Goal: Task Accomplishment & Management: Manage account settings

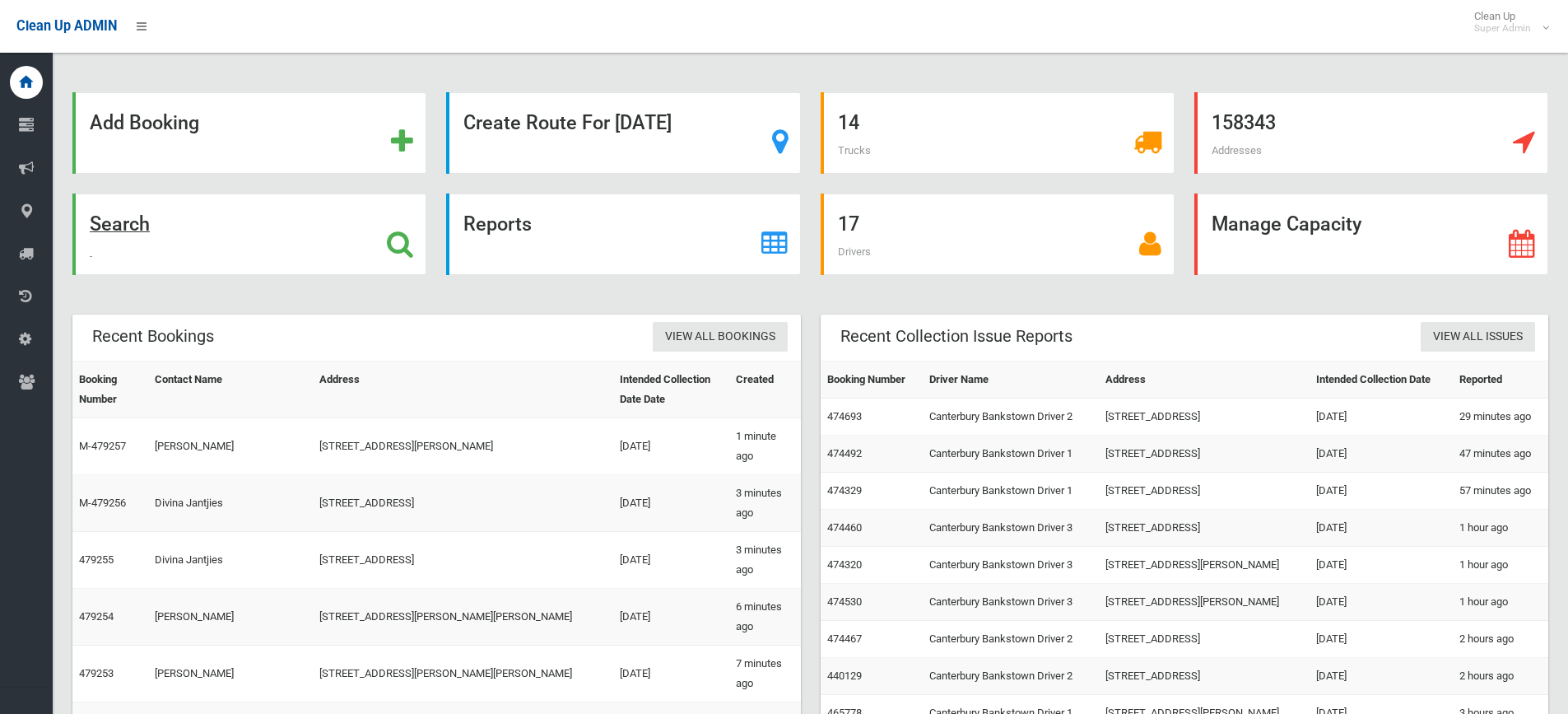
click at [112, 220] on strong "Search" at bounding box center [120, 224] width 60 height 23
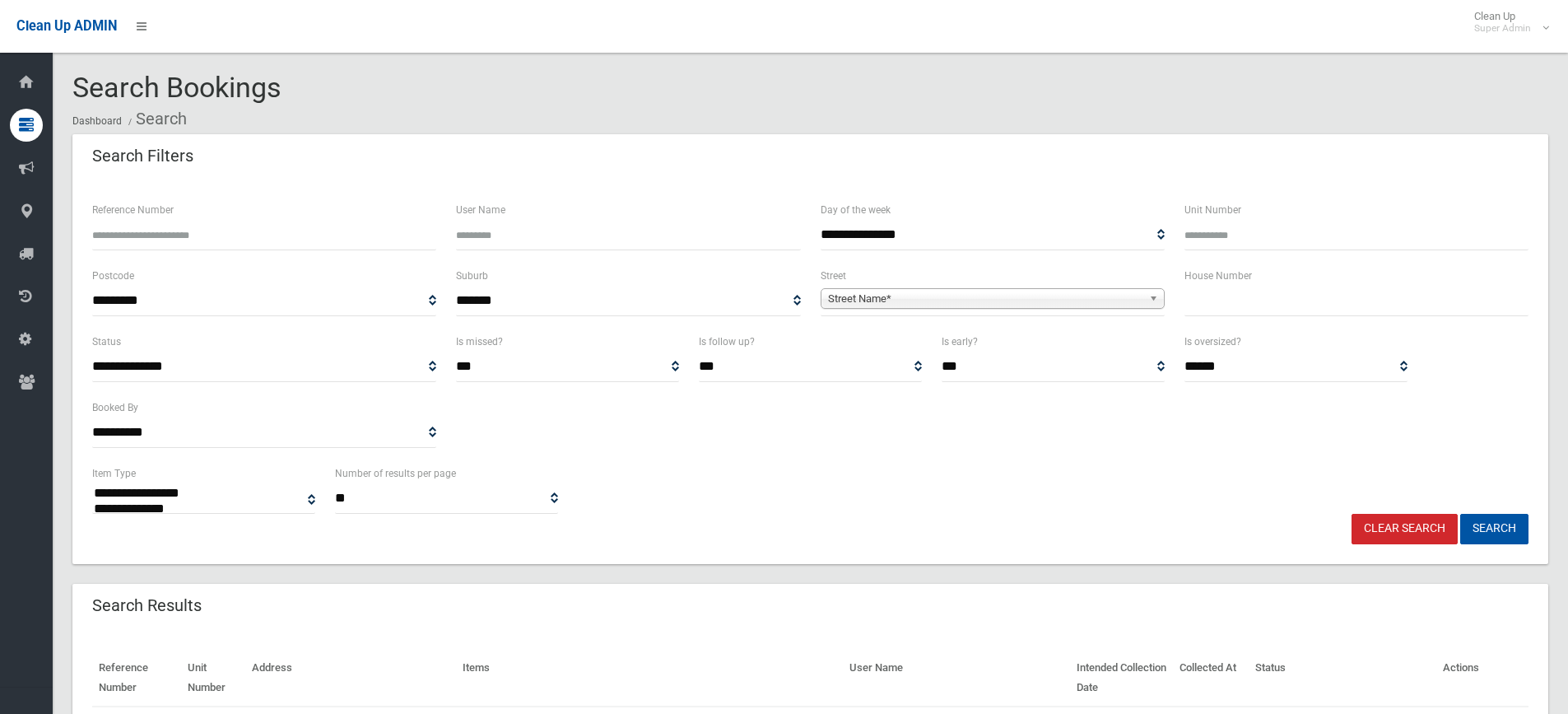
select select
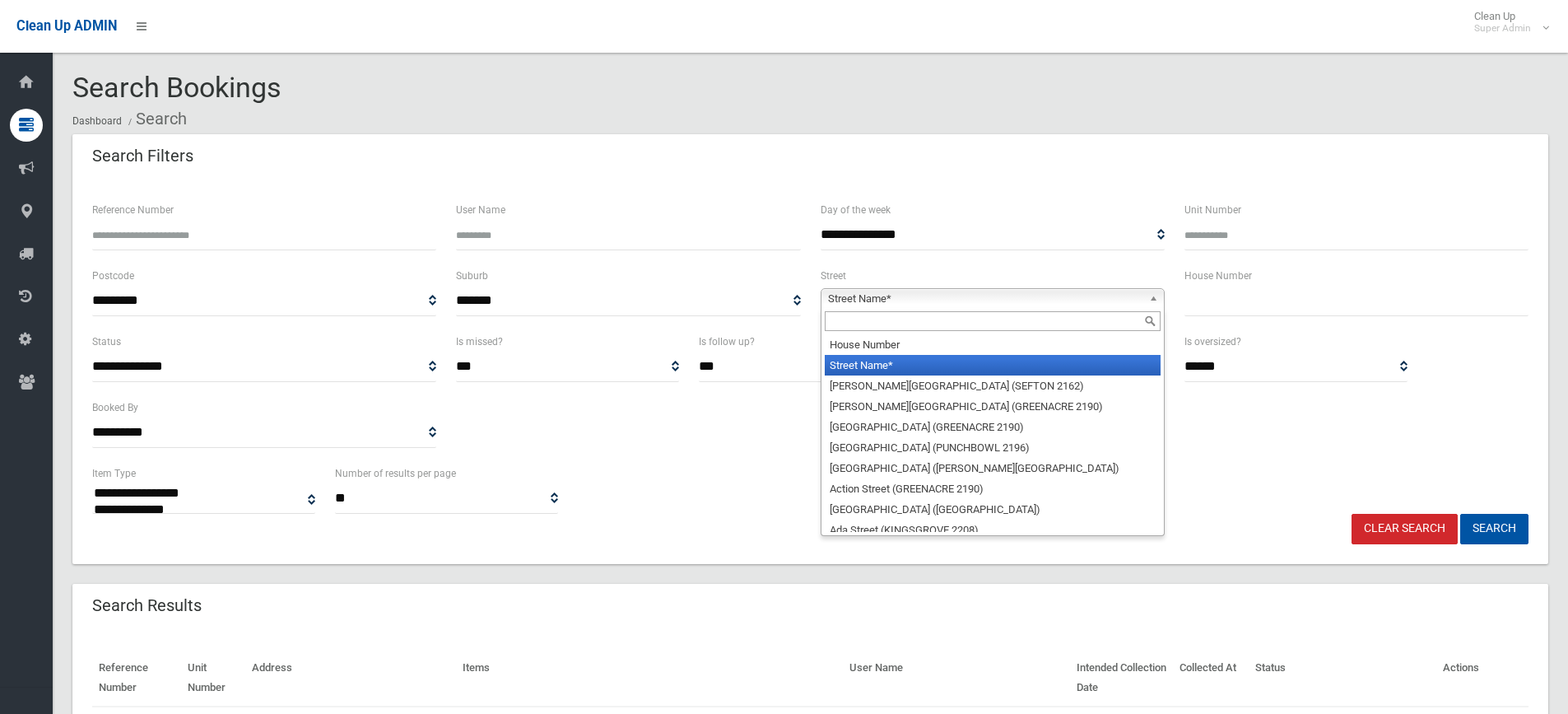
click at [855, 299] on span "Street Name*" at bounding box center [985, 298] width 315 height 19
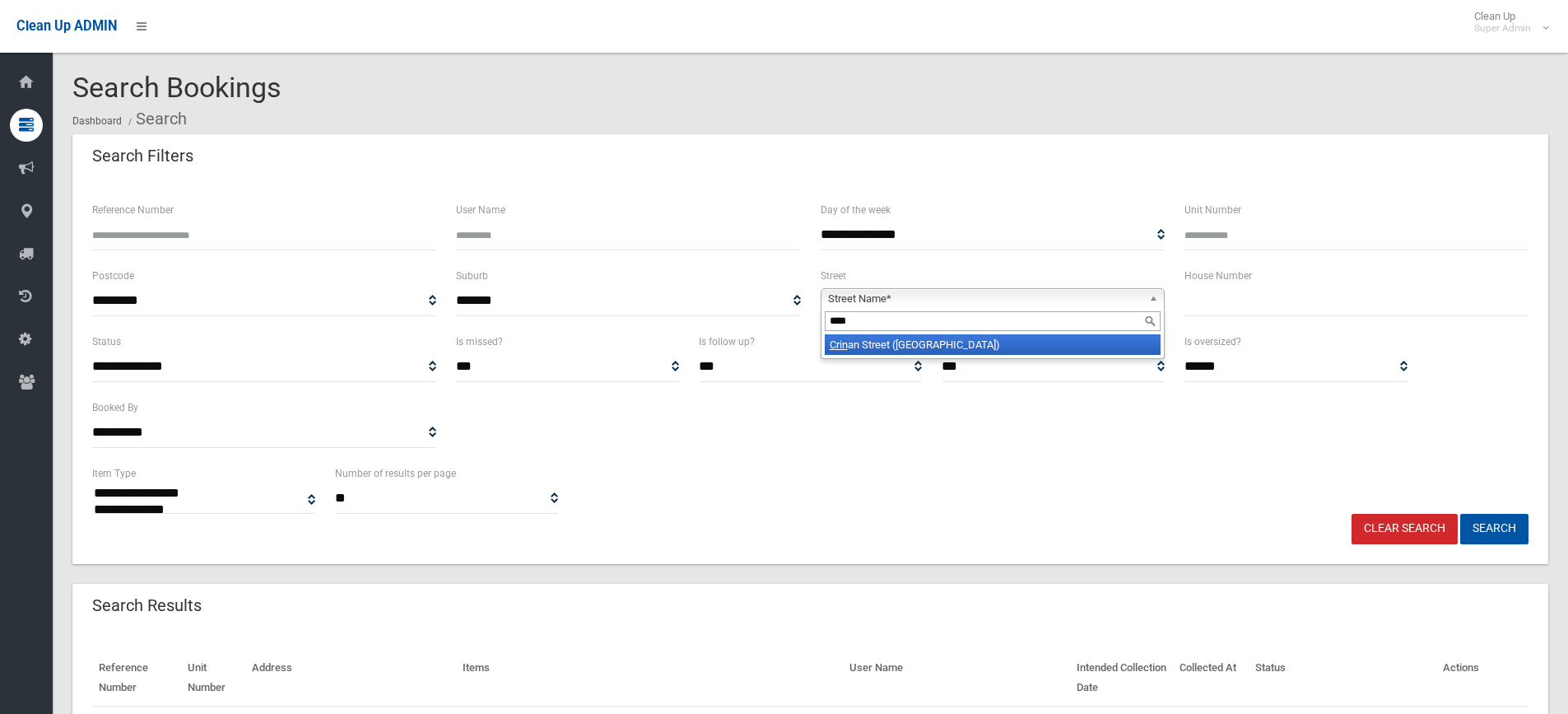
type input "****"
click at [882, 338] on li "[GEOGRAPHIC_DATA] ([GEOGRAPHIC_DATA])" at bounding box center [992, 344] width 336 height 20
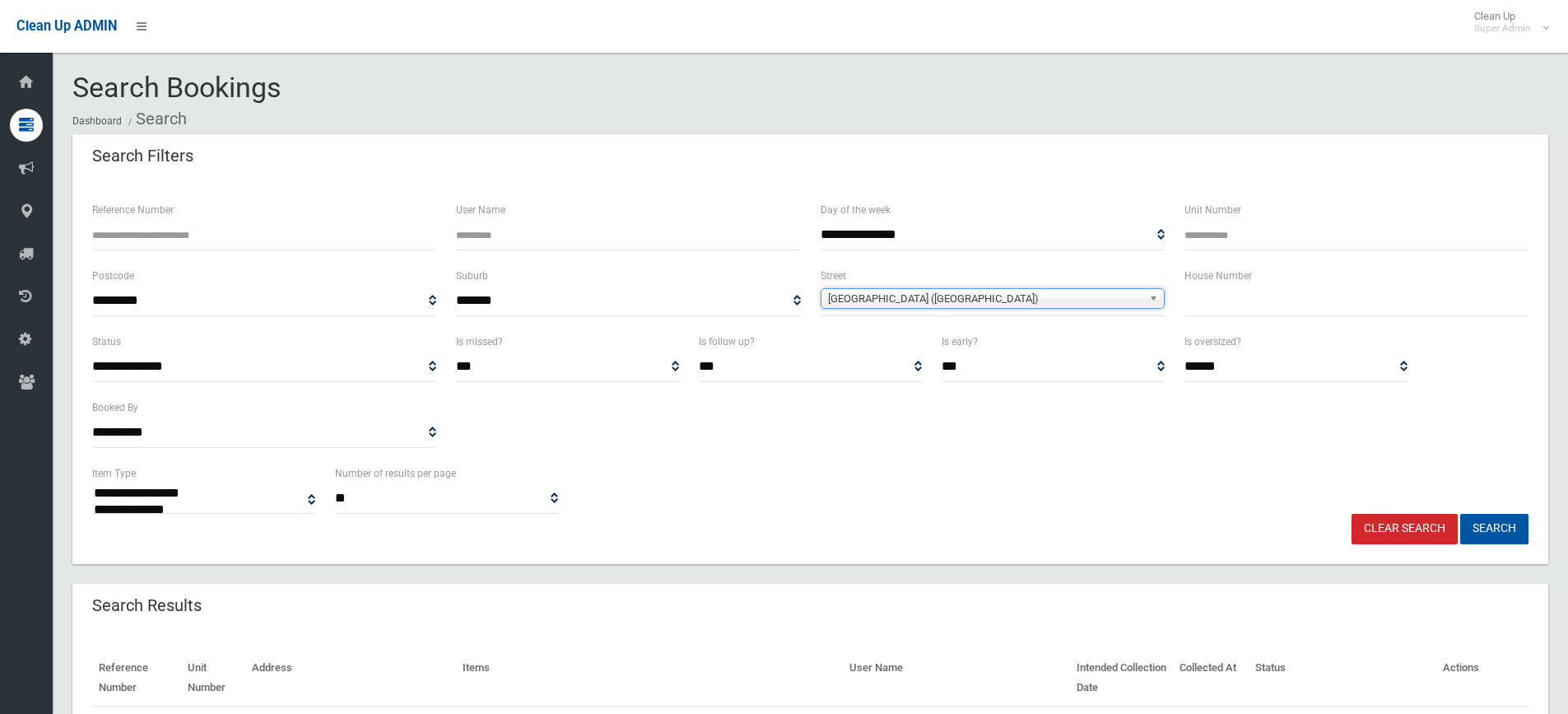
click at [1199, 304] on input "text" at bounding box center [1356, 301] width 344 height 31
type input "**"
click at [1460, 513] on button "Search" at bounding box center [1495, 528] width 69 height 31
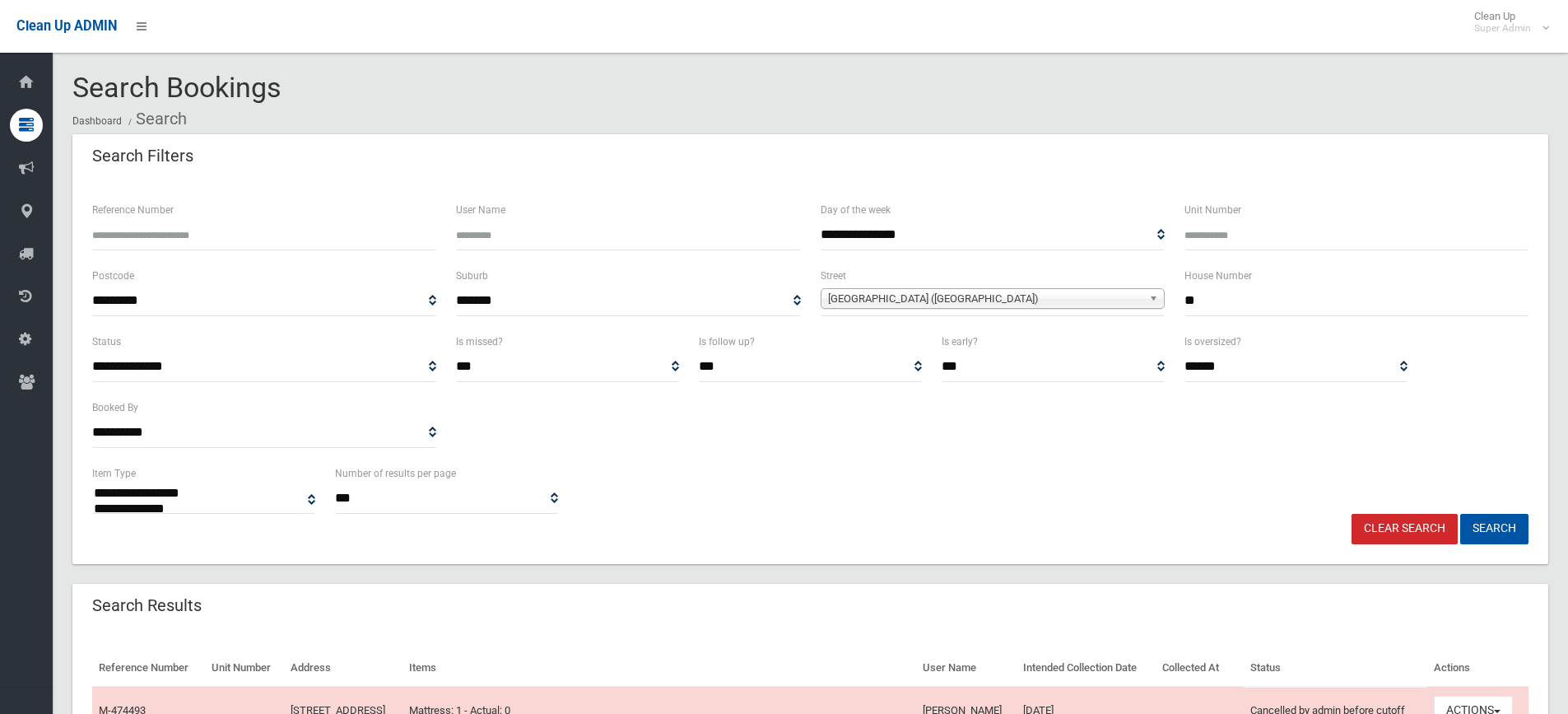
select select
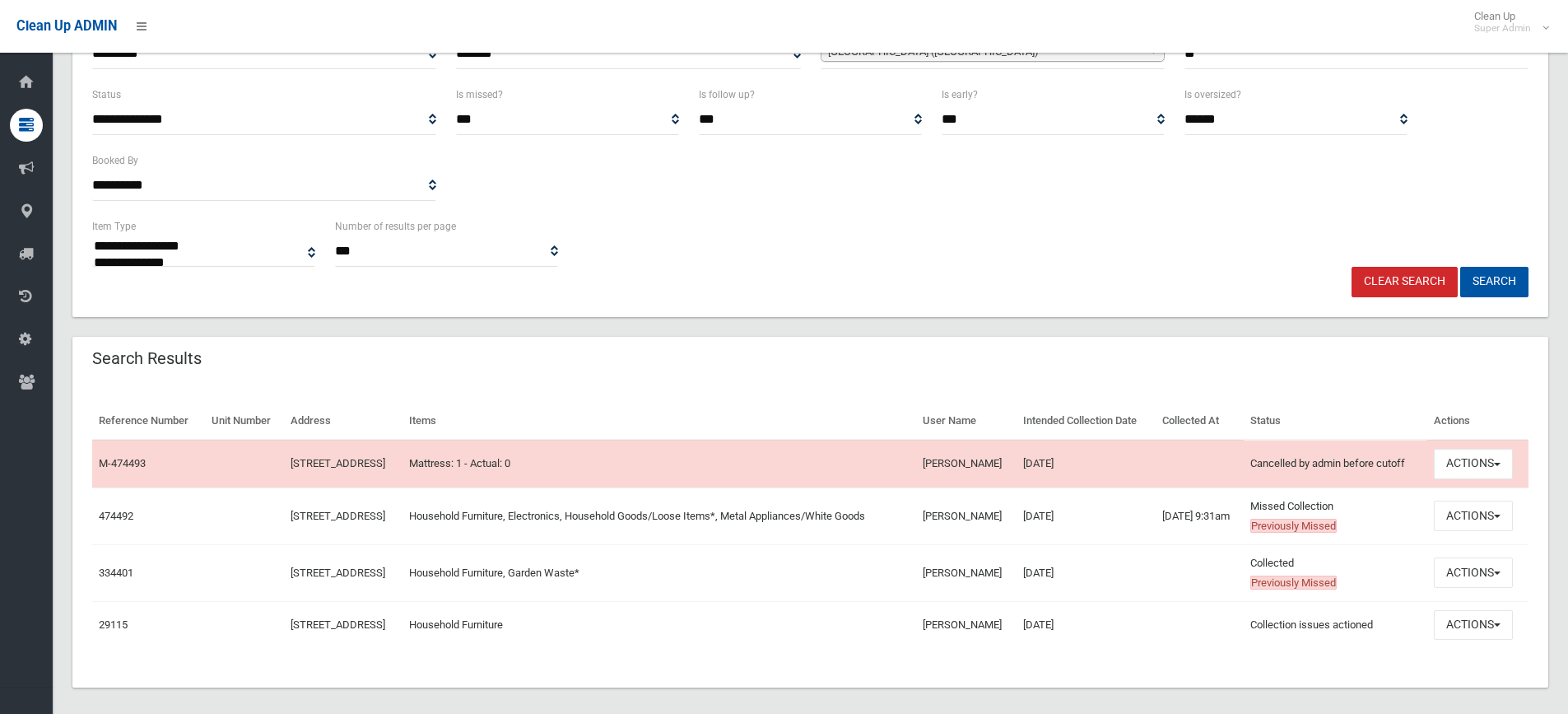
scroll to position [299, 0]
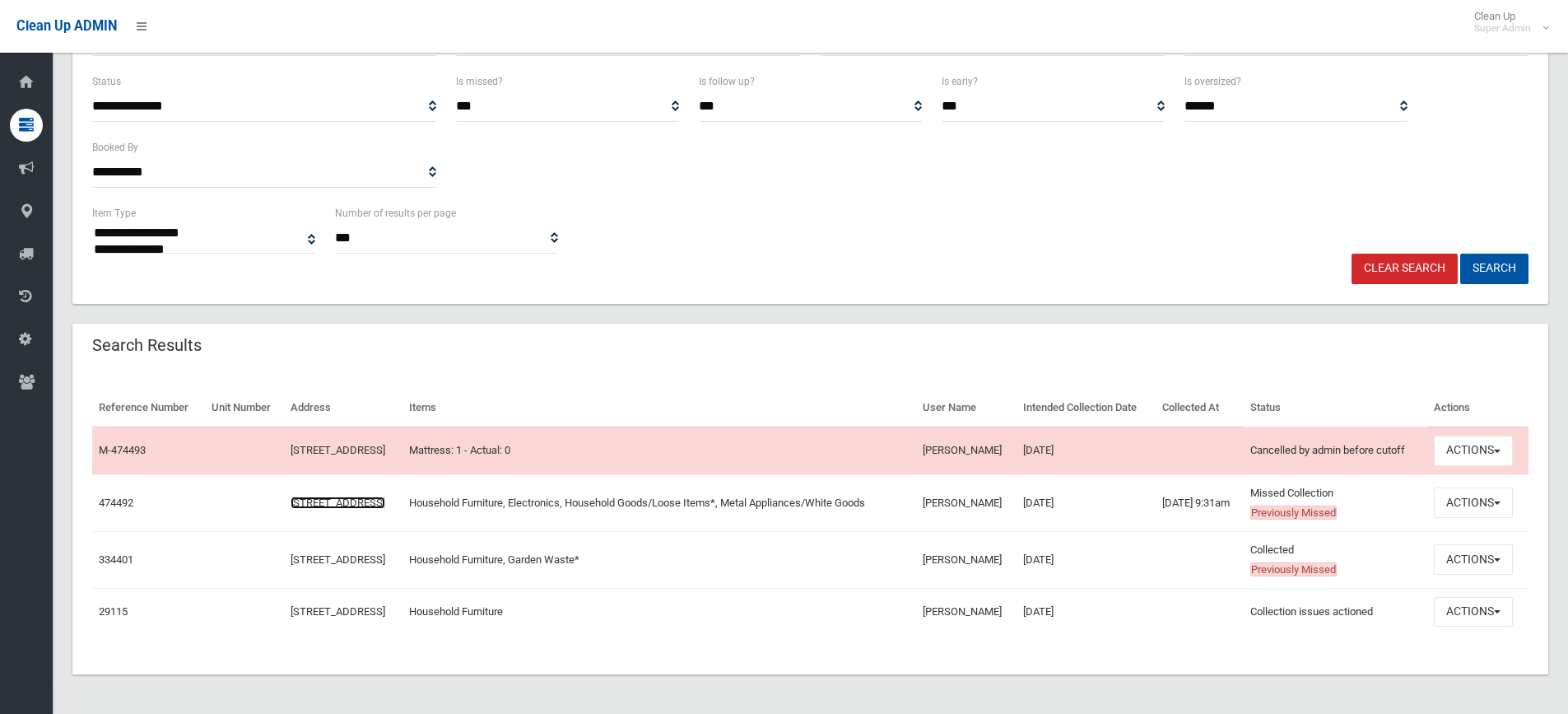
click at [291, 497] on link "15 Crinan Street, HURLSTONE PARK NSW 2193" at bounding box center [338, 502] width 95 height 12
click at [1493, 490] on button "Actions" at bounding box center [1473, 502] width 79 height 31
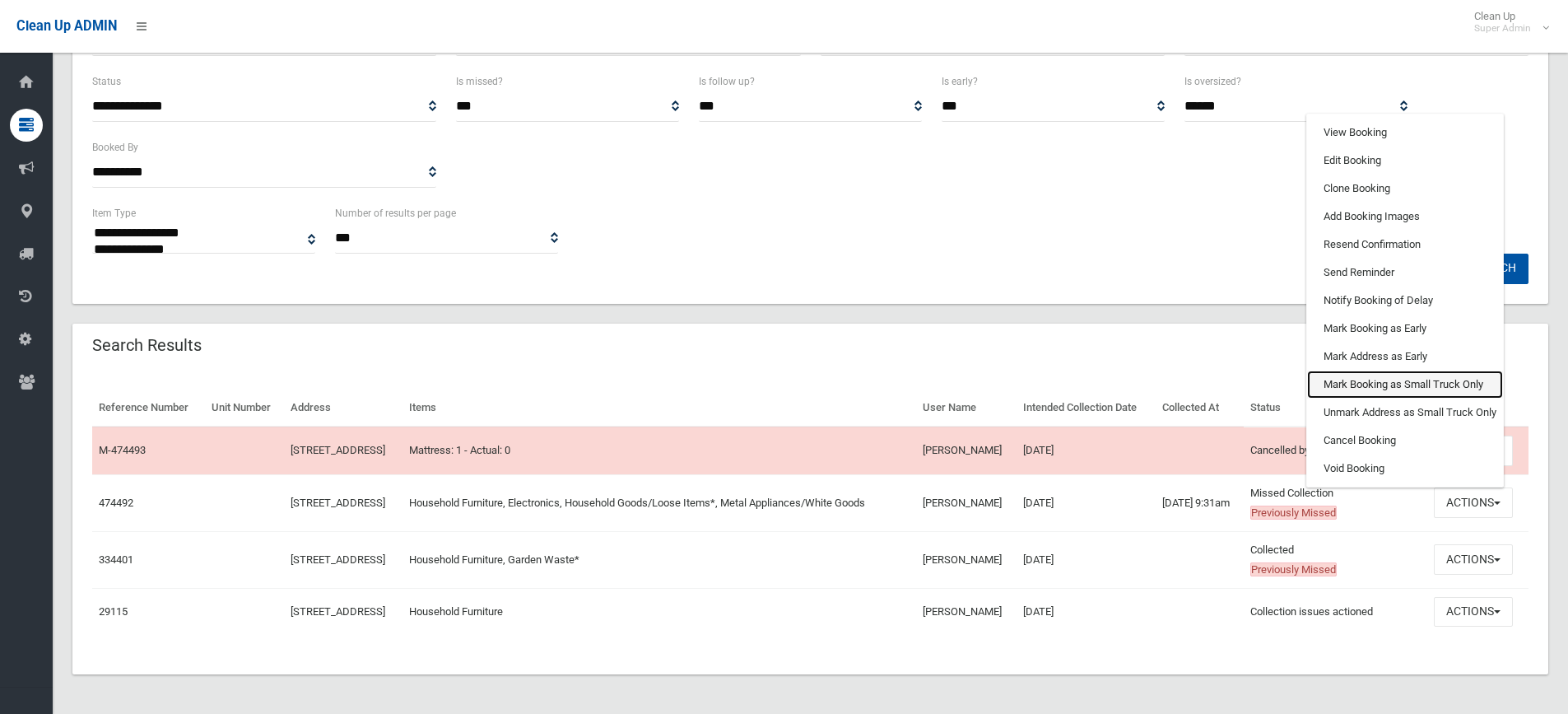
click at [1369, 370] on link "Mark Booking as Small Truck Only" at bounding box center [1405, 384] width 196 height 28
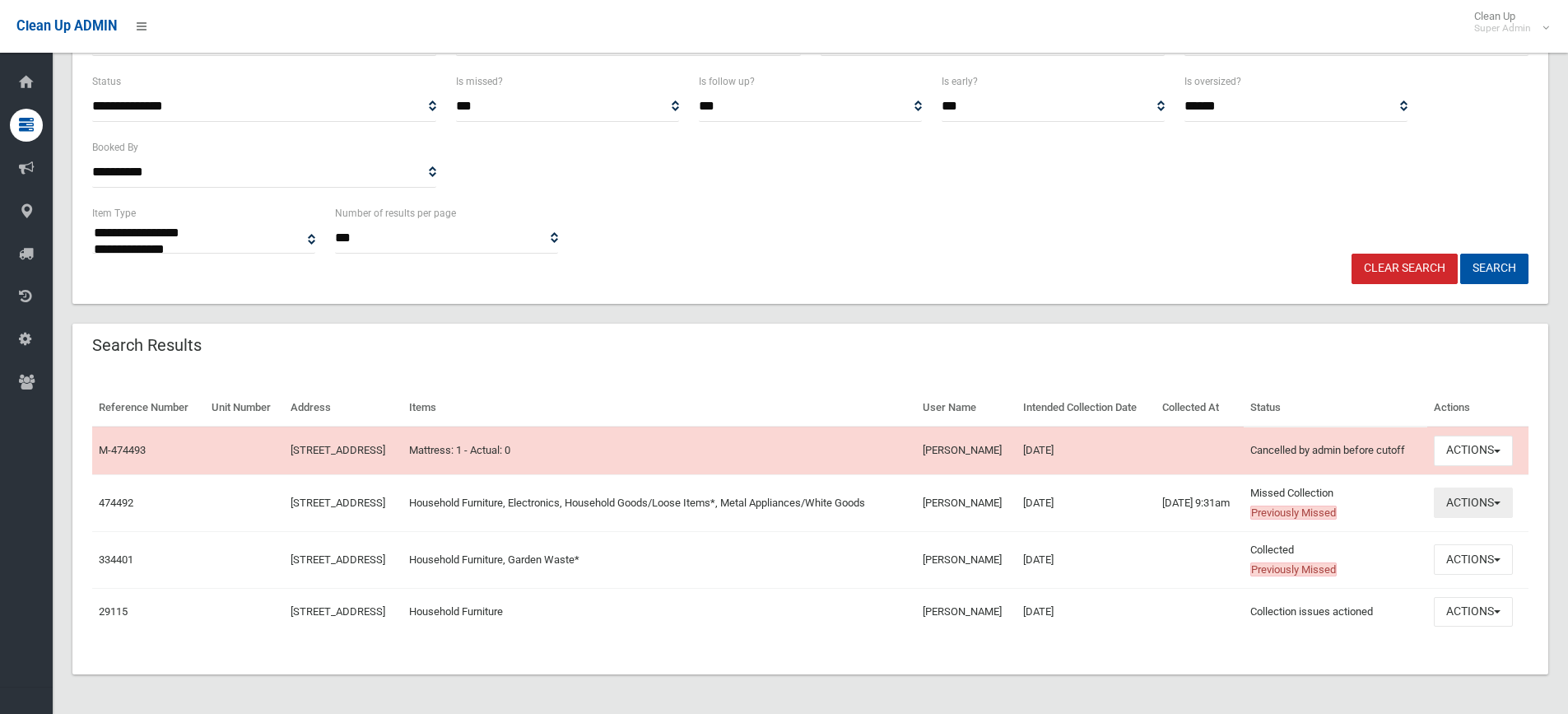
click at [1473, 495] on button "Actions" at bounding box center [1473, 502] width 79 height 31
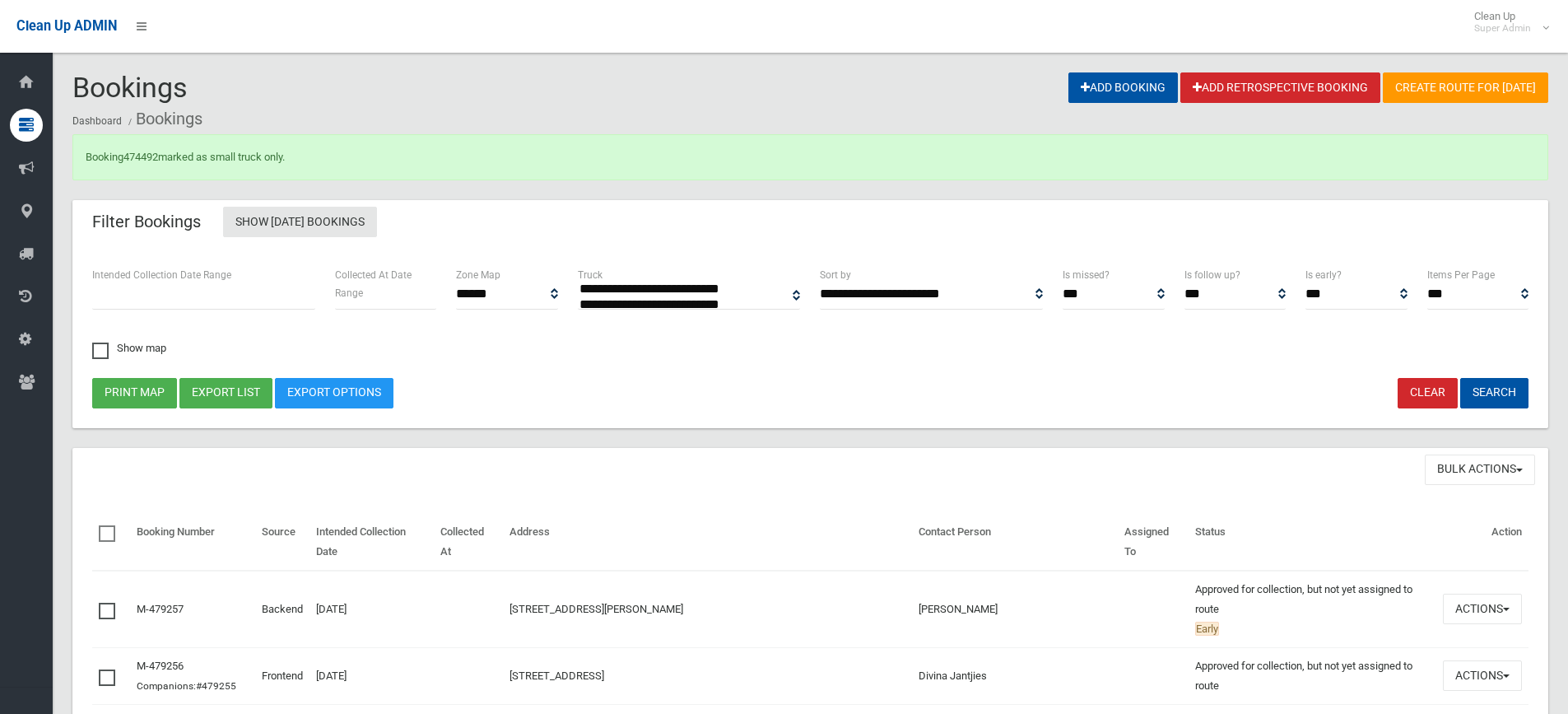
select select
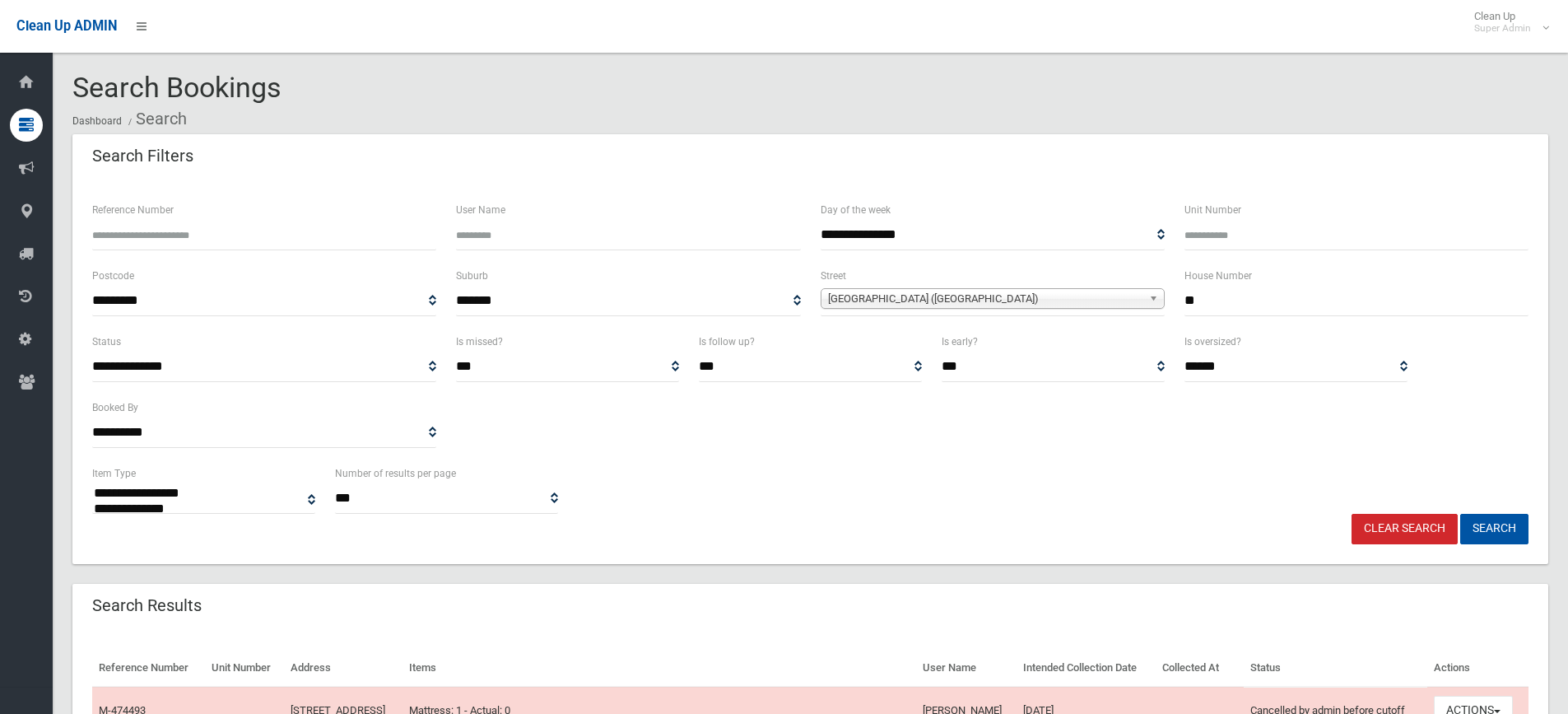
select select
